Goal: Task Accomplishment & Management: Manage account settings

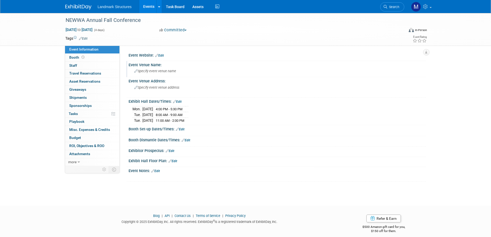
click at [158, 71] on span "Specify event venue name" at bounding box center [155, 71] width 42 height 4
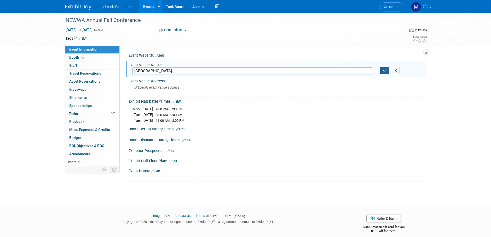
type input "[GEOGRAPHIC_DATA]"
click at [386, 72] on icon "button" at bounding box center [385, 70] width 4 height 3
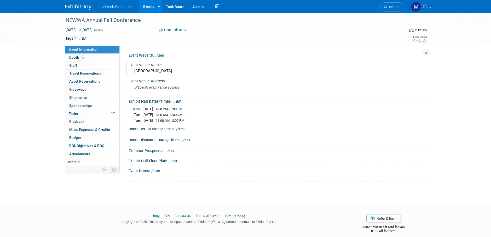
click at [162, 55] on link "Edit" at bounding box center [159, 56] width 9 height 4
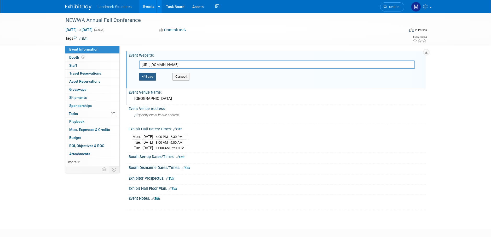
type input "[URL][DOMAIN_NAME]"
click at [150, 77] on button "Save" at bounding box center [147, 77] width 17 height 8
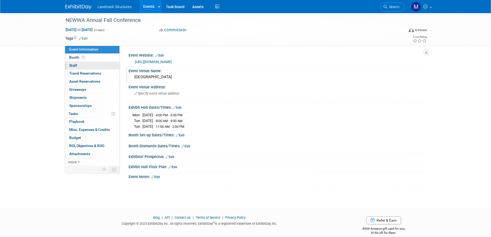
click at [77, 64] on span "Staff 0" at bounding box center [73, 65] width 8 height 4
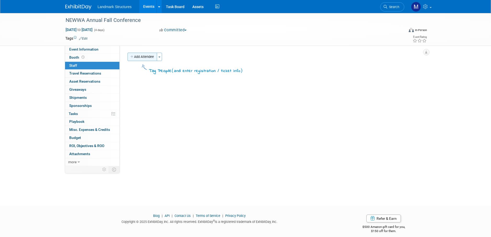
click at [154, 58] on button "Add Attendee" at bounding box center [142, 57] width 30 height 8
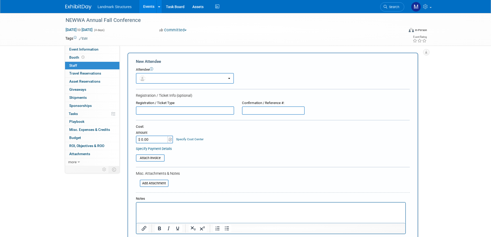
click at [158, 210] on html at bounding box center [270, 206] width 269 height 7
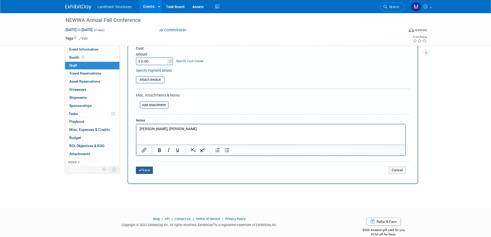
click at [148, 171] on button "Save" at bounding box center [144, 170] width 17 height 7
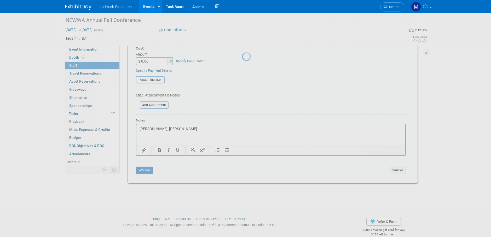
scroll to position [5, 0]
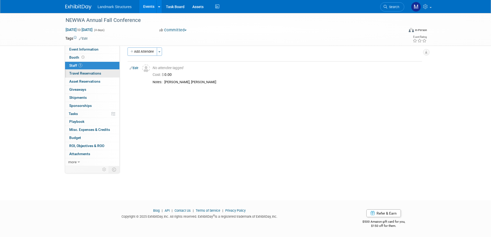
click at [92, 75] on span "Travel Reservations 0" at bounding box center [85, 73] width 32 height 4
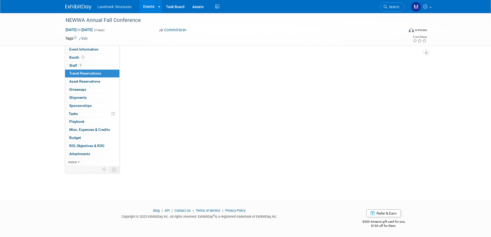
scroll to position [0, 0]
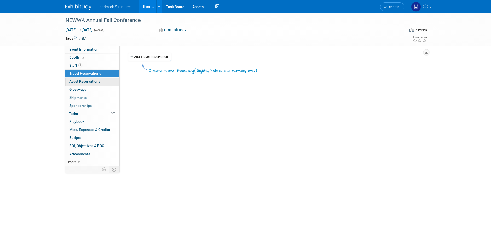
click at [90, 81] on span "Asset Reservations 0" at bounding box center [84, 81] width 31 height 4
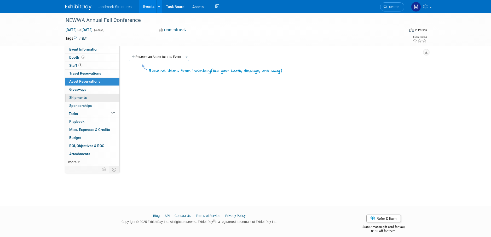
click at [91, 95] on link "0 Shipments 0" at bounding box center [92, 98] width 54 height 8
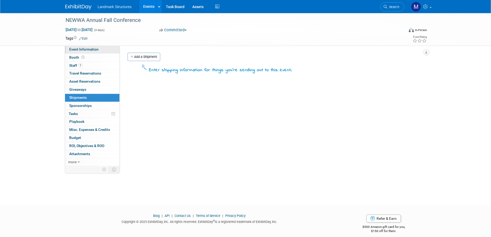
click at [90, 48] on span "Event Information" at bounding box center [83, 49] width 29 height 4
